Goal: Information Seeking & Learning: Learn about a topic

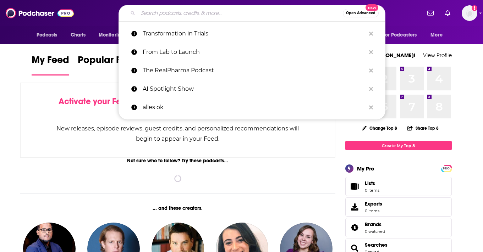
click at [266, 13] on input "Search podcasts, credits, & more..." at bounding box center [240, 12] width 205 height 11
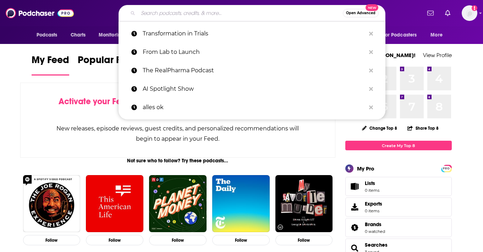
paste input "The RealPharma Podcast"
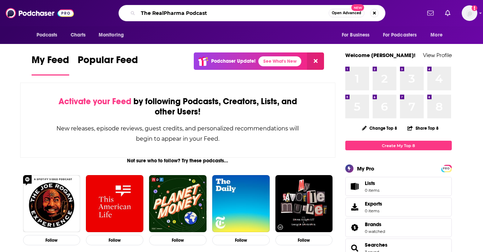
type input "The RealPharma Podcast"
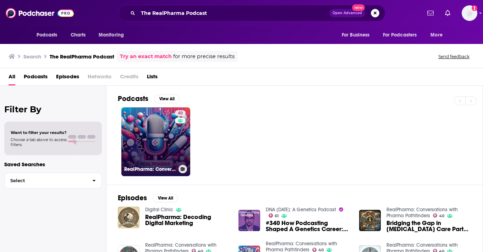
click at [139, 138] on link "40 RealPharma: Conversations with Pharma Pathfinders" at bounding box center [155, 142] width 69 height 69
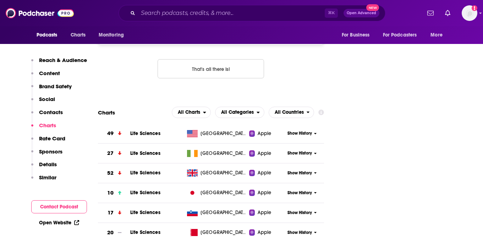
scroll to position [897, 0]
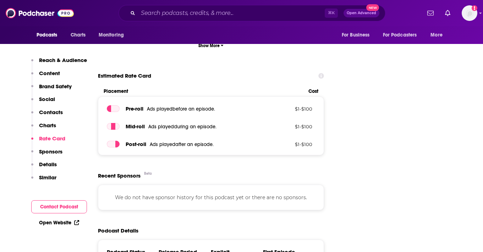
click at [65, 222] on link "Open Website" at bounding box center [59, 223] width 40 height 6
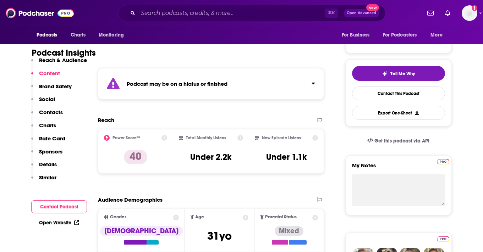
scroll to position [0, 0]
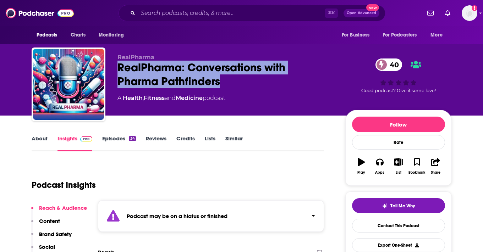
drag, startPoint x: 220, startPoint y: 82, endPoint x: 118, endPoint y: 69, distance: 103.0
click at [118, 69] on div "RealPharma: Conversations with Pharma Pathfinders 40" at bounding box center [225, 75] width 216 height 28
copy h2 "RealPharma: Conversations with Pharma Pathfinders"
